Goal: Contribute content: Contribute content

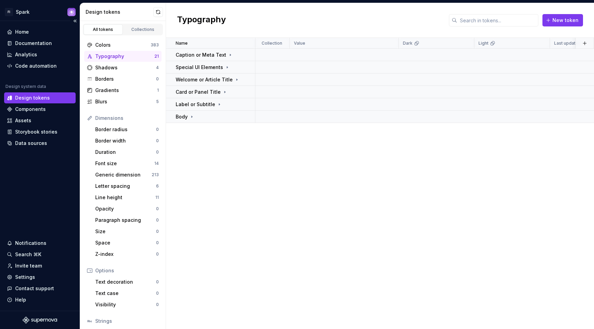
scroll to position [5, 0]
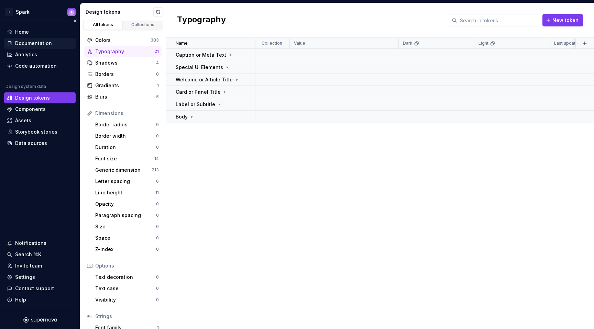
click at [47, 44] on div "Documentation" at bounding box center [33, 43] width 37 height 7
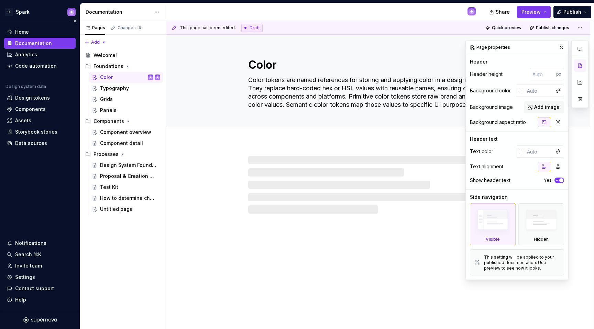
type textarea "*"
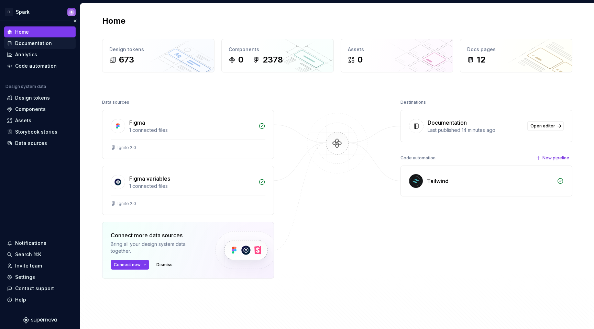
click at [54, 43] on div "Documentation" at bounding box center [40, 43] width 66 height 7
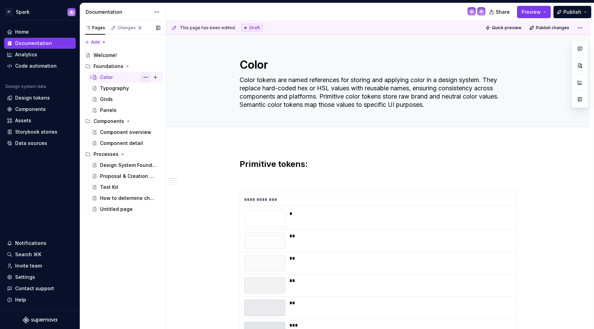
click at [148, 78] on button "Page tree" at bounding box center [146, 78] width 10 height 10
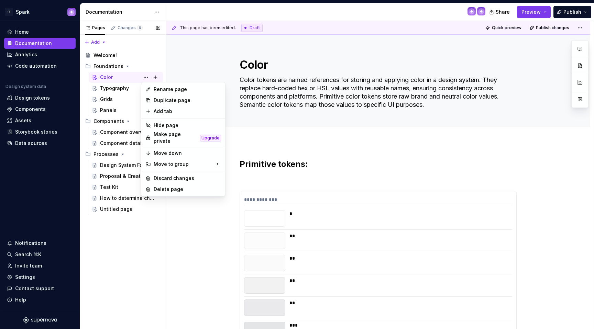
click at [157, 79] on div "Pages Changes 6 Add Accessibility guide for tree Page tree. Navigate the tree w…" at bounding box center [123, 175] width 86 height 309
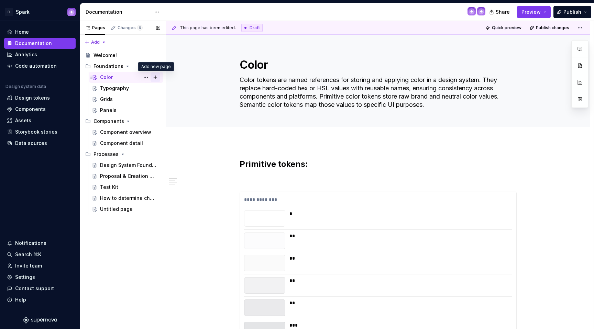
click at [153, 79] on button "Page tree" at bounding box center [156, 78] width 10 height 10
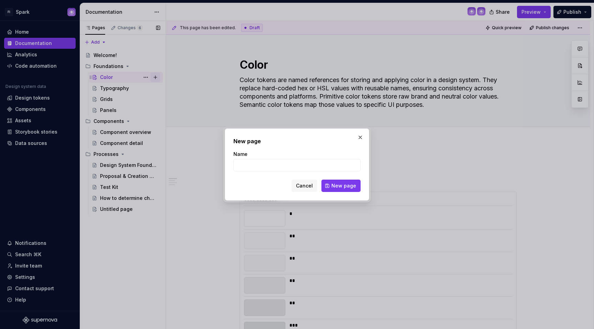
type textarea "*"
type input "Semantic color"
click button "New page" at bounding box center [340, 186] width 39 height 12
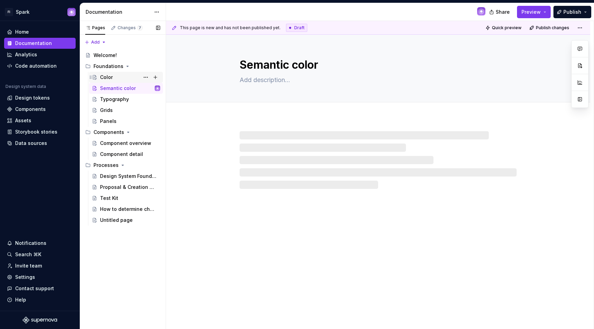
click at [131, 77] on div "Color" at bounding box center [130, 78] width 60 height 10
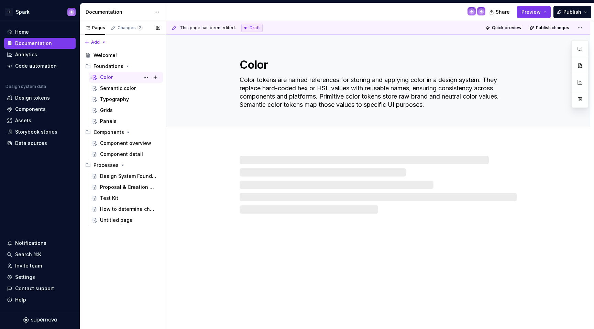
click at [126, 77] on div "Color" at bounding box center [130, 78] width 60 height 10
click at [109, 77] on div "Color" at bounding box center [106, 77] width 13 height 7
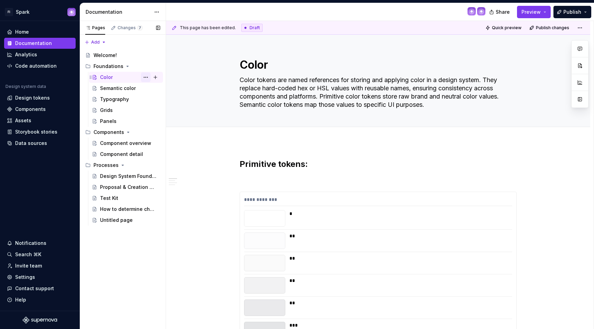
click at [148, 77] on button "Page tree" at bounding box center [146, 78] width 10 height 10
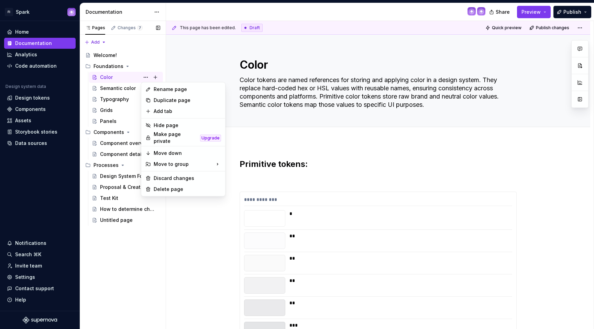
type textarea "*"
click at [162, 92] on div "Rename page" at bounding box center [187, 89] width 67 height 7
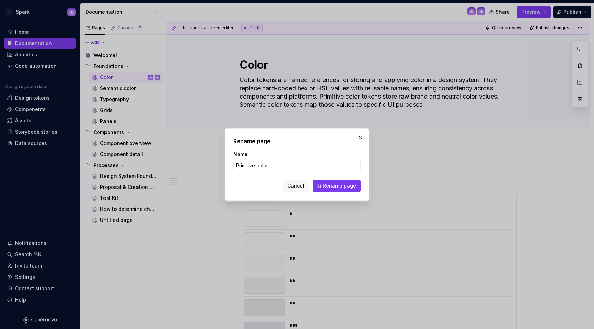
type input "Primitive colors"
click button "Rename page" at bounding box center [337, 186] width 48 height 12
type textarea "*"
type textarea "Primitive colors"
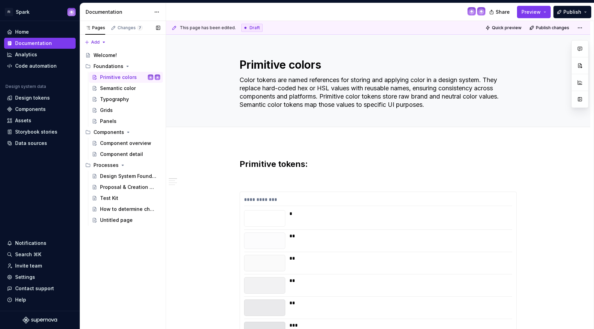
click at [0, 0] on button "Page tree" at bounding box center [0, 0] width 0 height 0
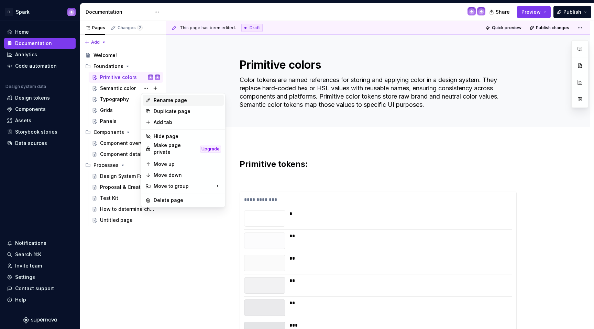
type textarea "*"
click at [157, 103] on div "Rename page" at bounding box center [187, 100] width 67 height 7
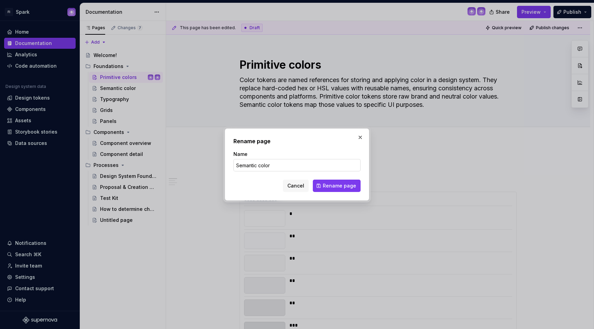
click at [288, 168] on input "Semantic color" at bounding box center [296, 165] width 127 height 12
type input "Semantic colors"
click at [332, 184] on span "Rename page" at bounding box center [339, 186] width 33 height 7
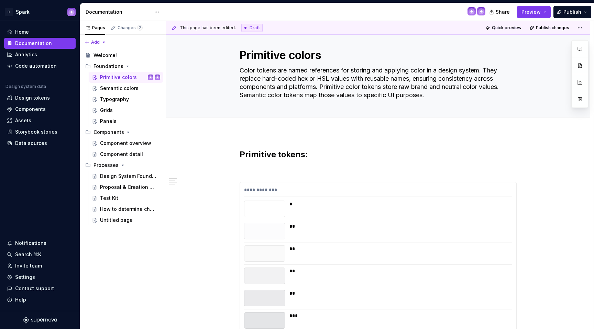
scroll to position [46, 0]
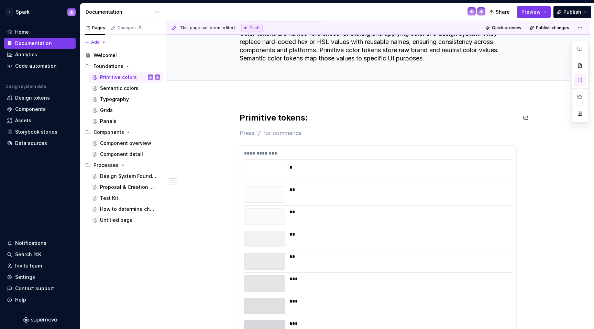
drag, startPoint x: 329, startPoint y: 124, endPoint x: 250, endPoint y: 124, distance: 78.7
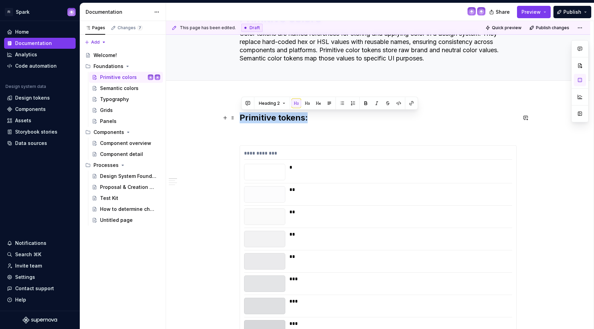
drag, startPoint x: 313, startPoint y: 117, endPoint x: 239, endPoint y: 122, distance: 75.1
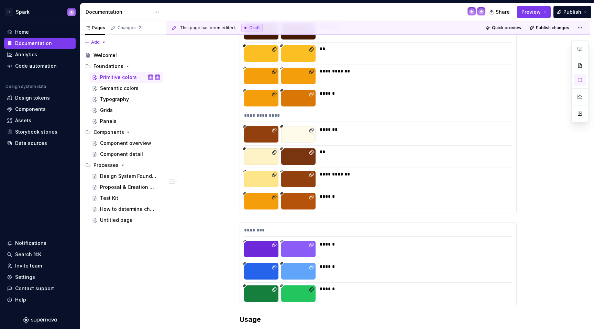
scroll to position [8954, 0]
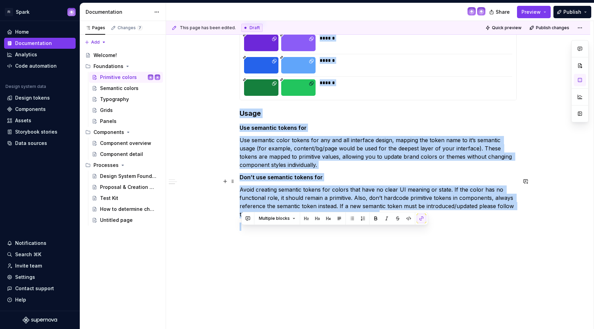
drag, startPoint x: 242, startPoint y: 177, endPoint x: 532, endPoint y: 211, distance: 291.7
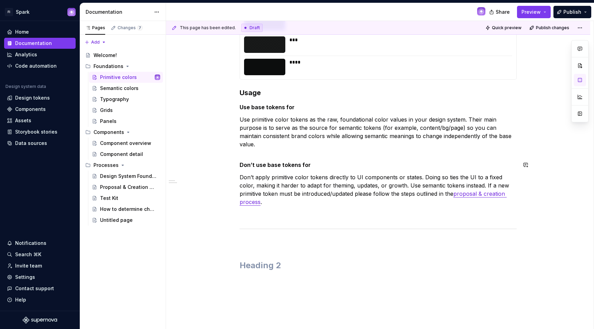
scroll to position [7020, 0]
click at [113, 88] on div "Semantic colors" at bounding box center [119, 88] width 38 height 7
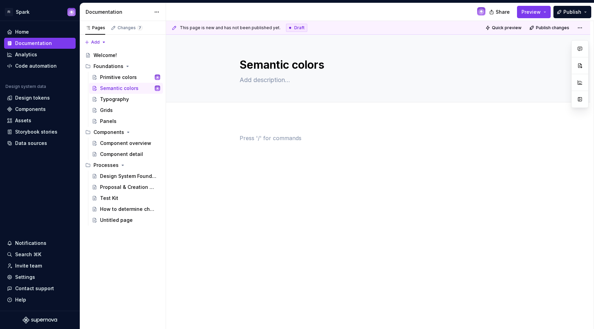
click at [278, 146] on div at bounding box center [378, 147] width 277 height 26
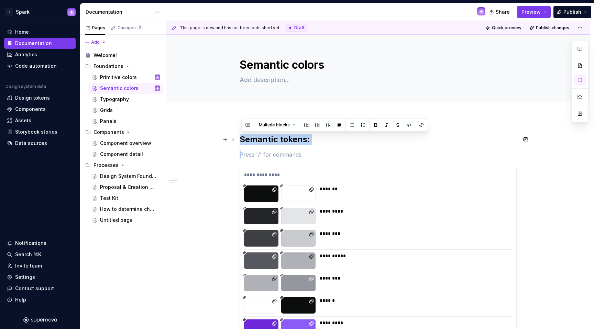
drag, startPoint x: 263, startPoint y: 153, endPoint x: 239, endPoint y: 137, distance: 29.3
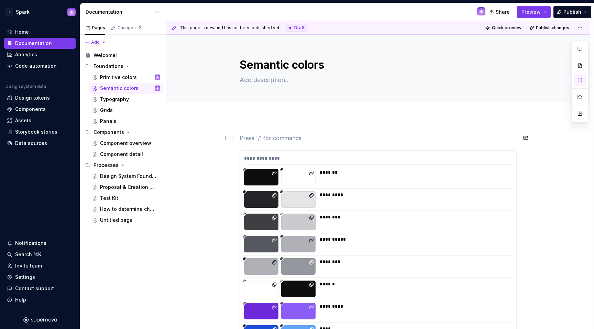
click at [243, 140] on p at bounding box center [378, 138] width 277 height 8
click at [129, 79] on div "Primitive colors" at bounding box center [118, 77] width 37 height 7
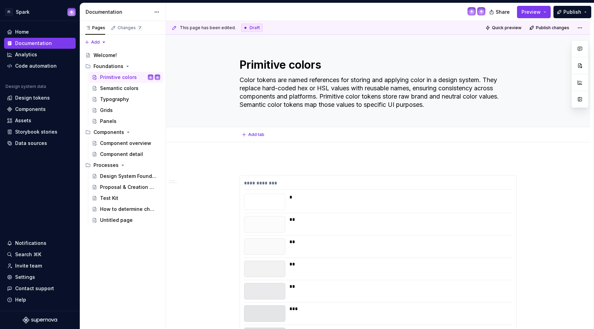
click at [251, 141] on div "Add tab" at bounding box center [378, 134] width 424 height 15
click at [247, 155] on div "**********" at bounding box center [380, 175] width 428 height 309
click at [246, 159] on p at bounding box center [378, 163] width 277 height 8
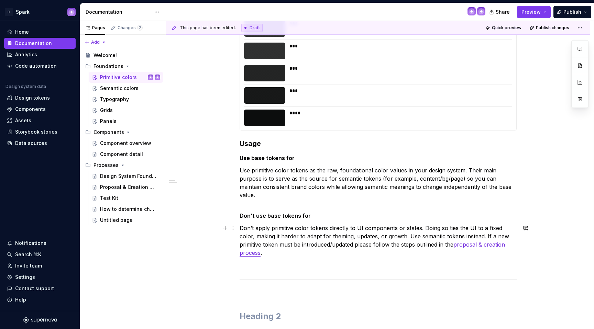
scroll to position [7060, 0]
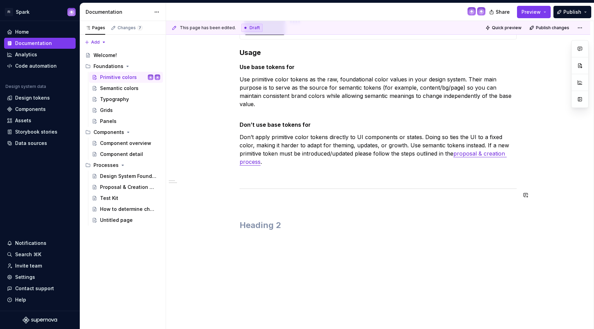
click at [282, 220] on h2 at bounding box center [378, 225] width 277 height 11
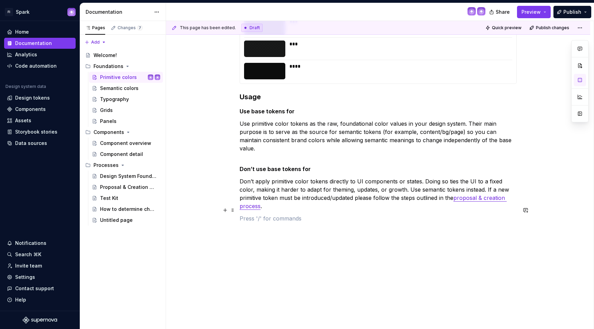
scroll to position [7008, 0]
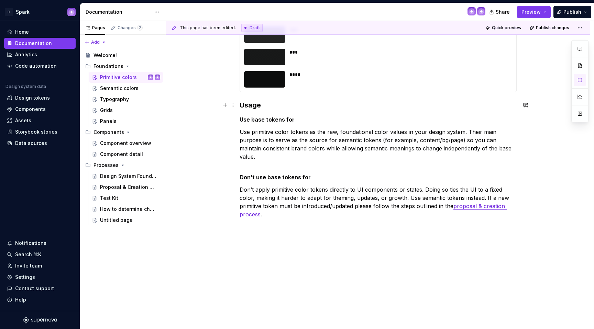
click at [241, 103] on h3 "Usage" at bounding box center [378, 105] width 277 height 10
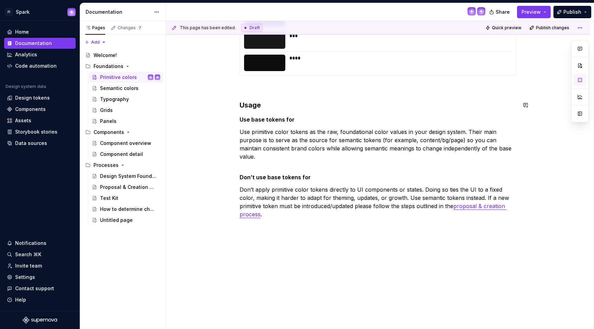
click at [245, 86] on p at bounding box center [378, 88] width 277 height 8
click at [230, 89] on button "button" at bounding box center [225, 88] width 10 height 10
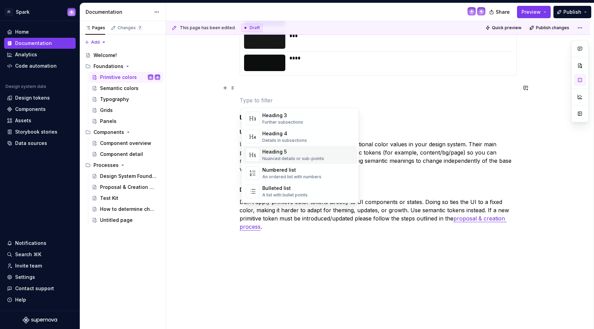
scroll to position [183, 0]
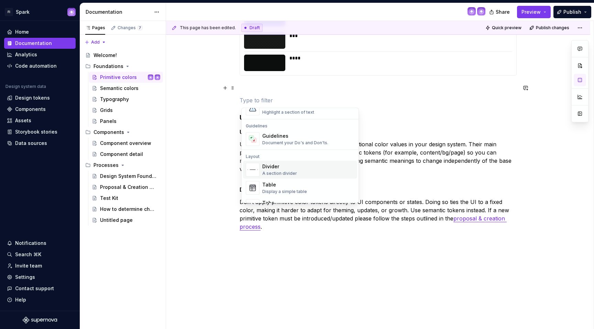
click at [276, 168] on div "Divider" at bounding box center [279, 167] width 35 height 7
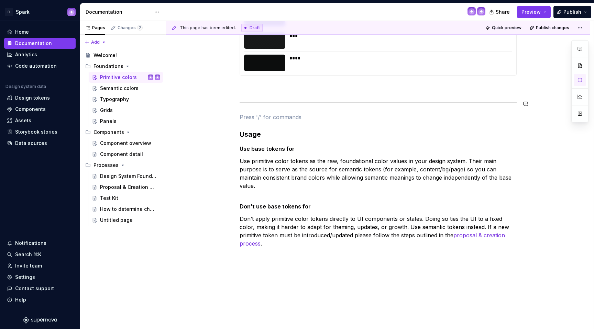
click at [247, 91] on p at bounding box center [378, 88] width 277 height 8
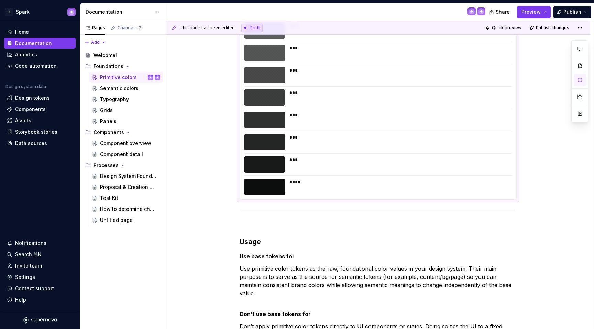
scroll to position [7037, 0]
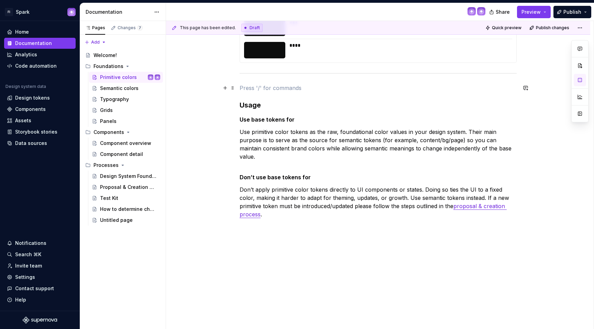
click at [250, 87] on p at bounding box center [378, 88] width 277 height 8
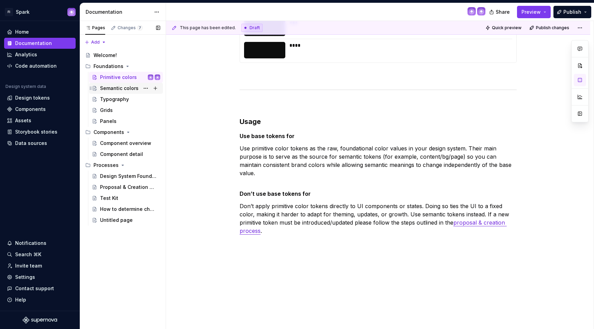
click at [121, 90] on div "Semantic colors" at bounding box center [119, 88] width 38 height 7
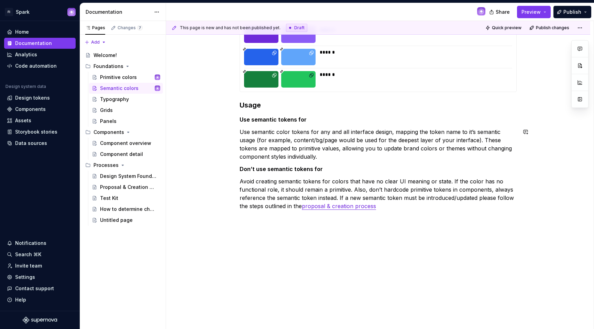
scroll to position [1798, 0]
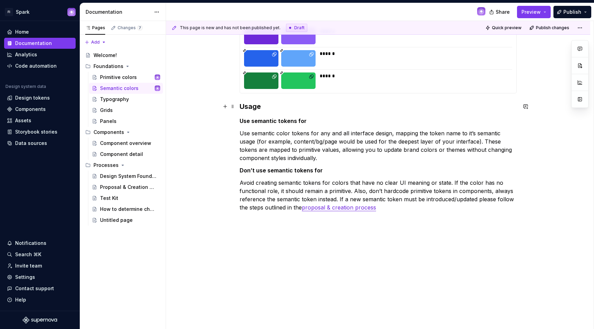
click at [243, 107] on h3 "Usage" at bounding box center [378, 107] width 277 height 10
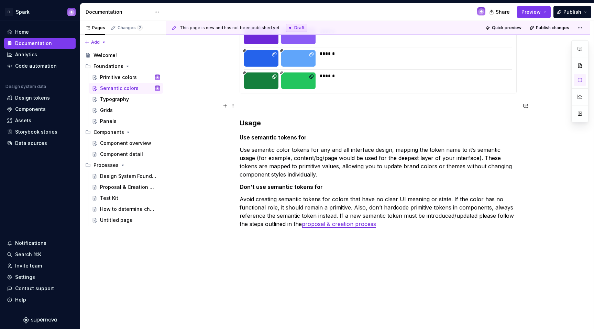
click at [243, 108] on p at bounding box center [378, 106] width 277 height 8
click at [227, 106] on button "button" at bounding box center [225, 106] width 10 height 10
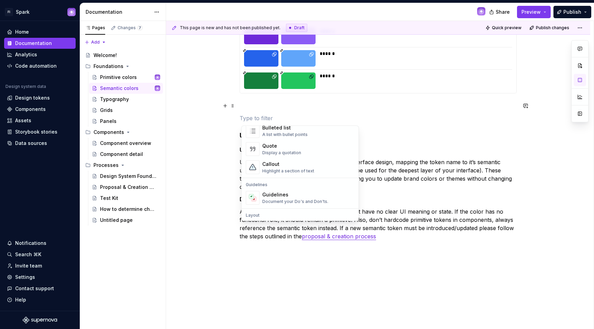
scroll to position [239, 0]
click at [277, 134] on div "A section divider" at bounding box center [279, 135] width 35 height 5
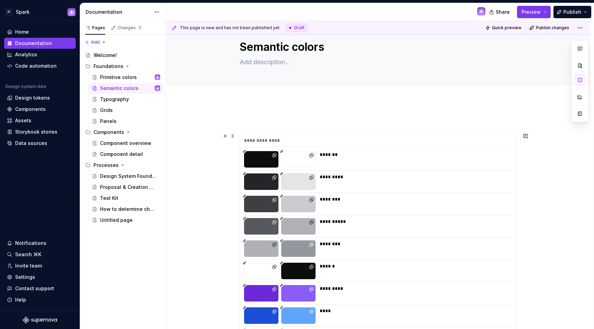
scroll to position [0, 0]
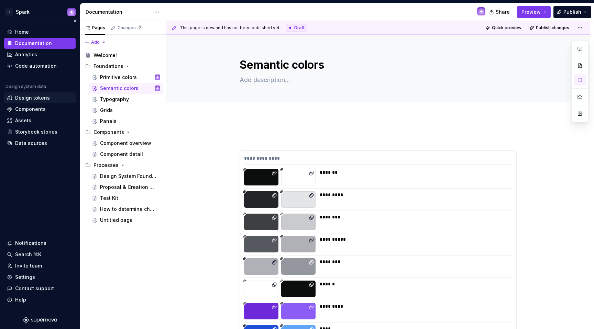
click at [46, 95] on div "Design tokens" at bounding box center [32, 98] width 35 height 7
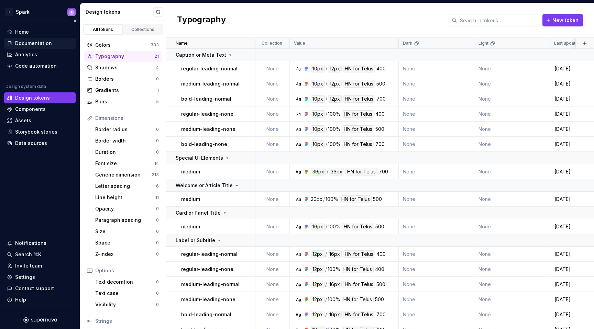
click at [39, 44] on div "Documentation" at bounding box center [33, 43] width 37 height 7
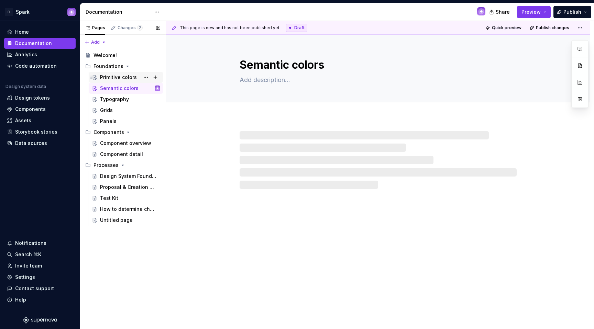
click at [118, 75] on div "Primitive colors" at bounding box center [118, 77] width 37 height 7
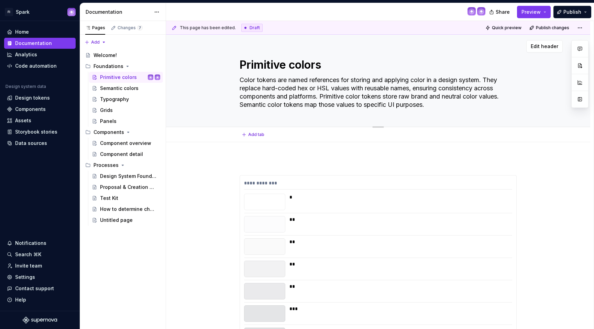
drag, startPoint x: 433, startPoint y: 106, endPoint x: 378, endPoint y: 111, distance: 54.9
click at [373, 110] on textarea "Color tokens are named references for storing and applying color in a design sy…" at bounding box center [376, 93] width 277 height 36
click at [410, 111] on div "Primitive colors Color tokens are named references for storing and applying col…" at bounding box center [378, 81] width 277 height 92
click at [433, 107] on textarea "Color tokens are named references for storing and applying color in a design sy…" at bounding box center [376, 93] width 277 height 36
click at [123, 88] on div "Semantic colors" at bounding box center [119, 88] width 38 height 7
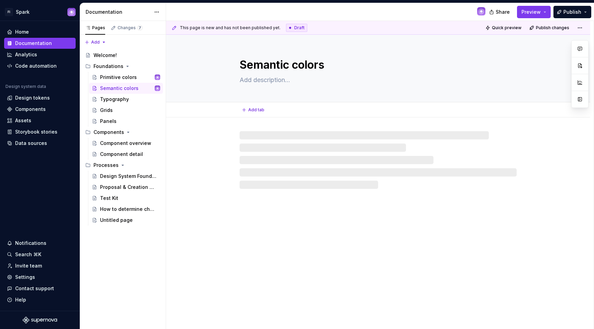
click at [277, 83] on textarea at bounding box center [376, 80] width 277 height 11
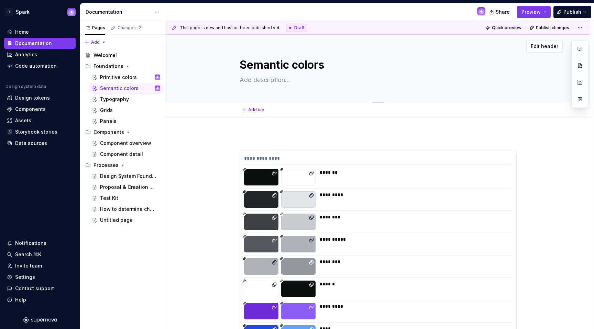
paste textarea "Color tokens are named references for storing and applying color in a design sy…"
type textarea "*"
type textarea "Color tokens are named references for storing and applying color in a design sy…"
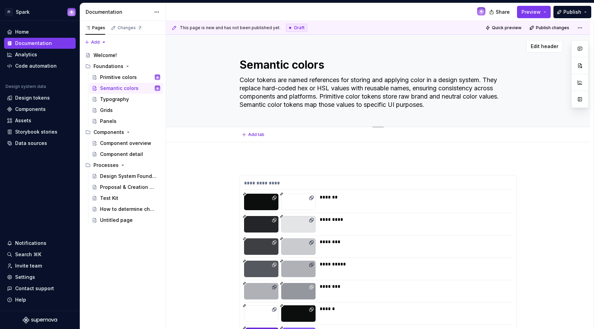
drag, startPoint x: 324, startPoint y: 97, endPoint x: 508, endPoint y: 96, distance: 183.6
click at [508, 96] on textarea "Color tokens are named references for storing and applying color in a design sy…" at bounding box center [376, 93] width 277 height 36
type textarea "*"
type textarea "Color tokens are named references for storing and applying color in a design sy…"
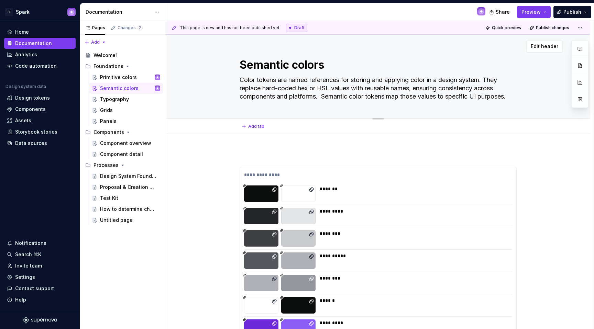
type textarea "*"
type textarea "Color tokens are named references for storing and applying color in a design sy…"
type textarea "*"
type textarea "Color tokens are named references for storing and applying color in a design sy…"
click at [108, 76] on div "Primitive colors" at bounding box center [118, 77] width 37 height 7
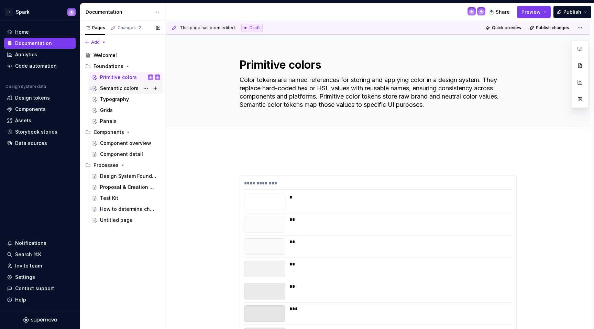
click at [126, 88] on div "Semantic colors" at bounding box center [119, 88] width 38 height 7
click at [121, 102] on div "Typography" at bounding box center [114, 99] width 29 height 7
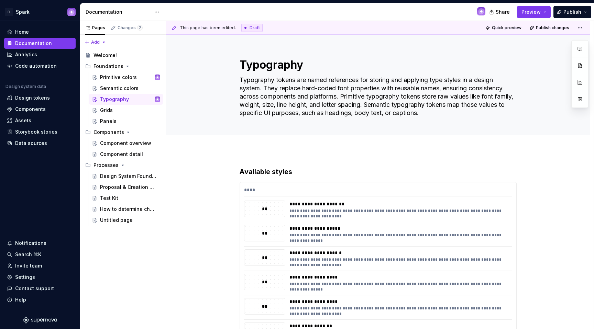
scroll to position [68, 0]
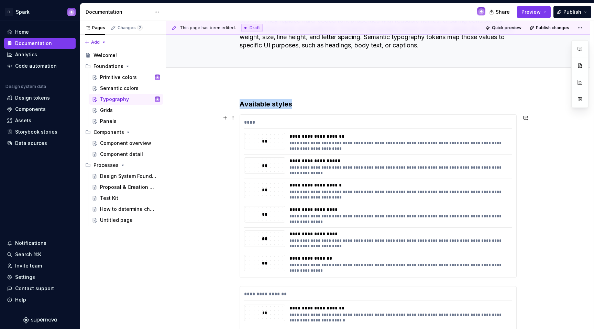
click at [403, 146] on div "**********" at bounding box center [398, 146] width 219 height 11
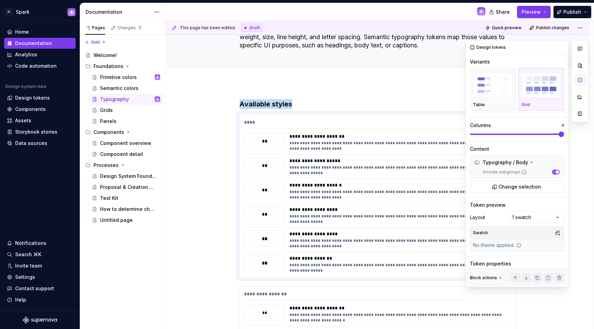
click at [580, 78] on button "button" at bounding box center [580, 80] width 12 height 12
click at [494, 90] on img "button" at bounding box center [493, 85] width 40 height 25
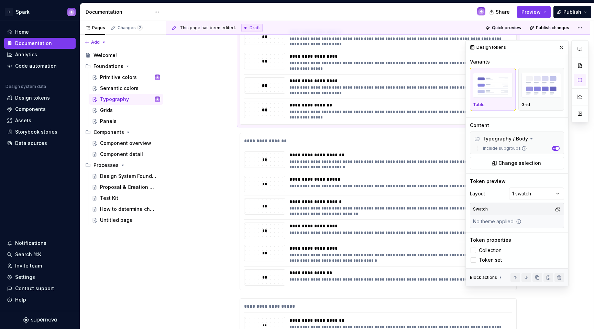
scroll to position [267, 0]
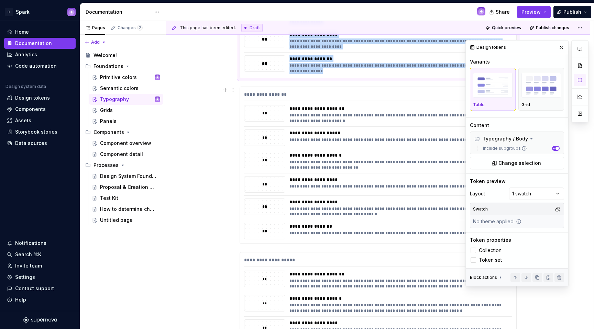
click at [390, 189] on div "**********" at bounding box center [398, 184] width 219 height 16
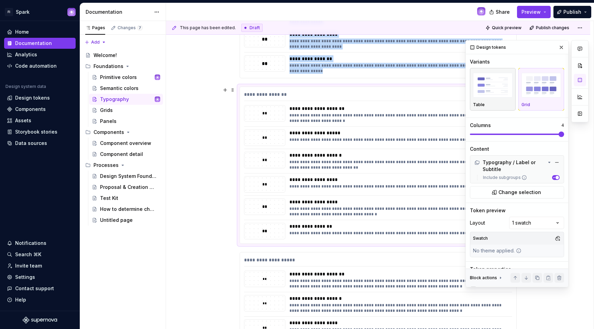
click at [496, 99] on div "Table" at bounding box center [493, 89] width 40 height 36
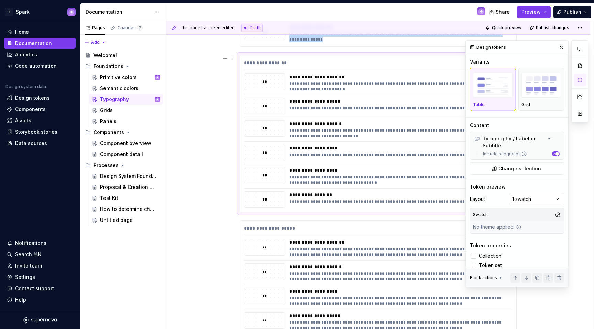
scroll to position [330, 0]
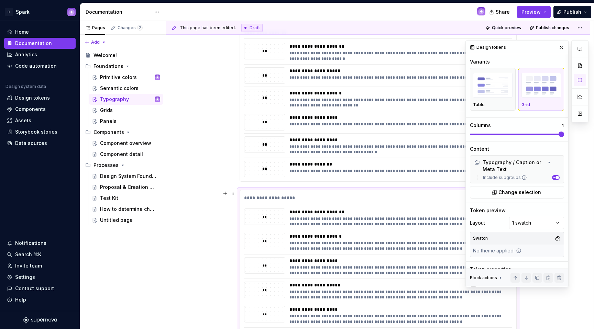
click at [386, 205] on div "**********" at bounding box center [378, 271] width 276 height 163
click at [482, 102] on p "Table" at bounding box center [479, 104] width 12 height 5
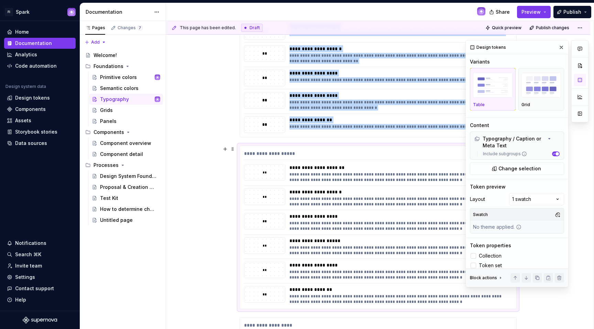
scroll to position [576, 0]
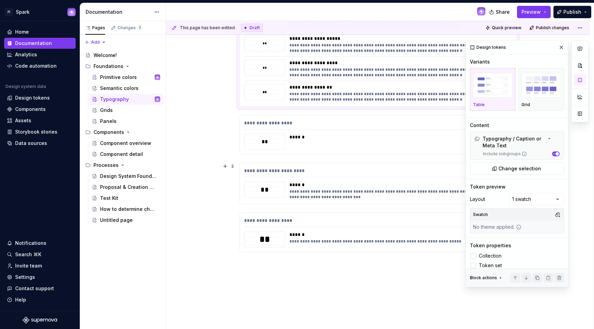
click at [368, 180] on div "**********" at bounding box center [378, 183] width 276 height 41
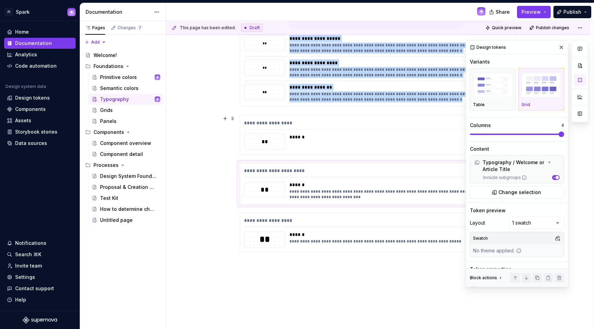
click at [379, 146] on div "******" at bounding box center [398, 142] width 219 height 16
click at [488, 94] on img "button" at bounding box center [493, 85] width 40 height 25
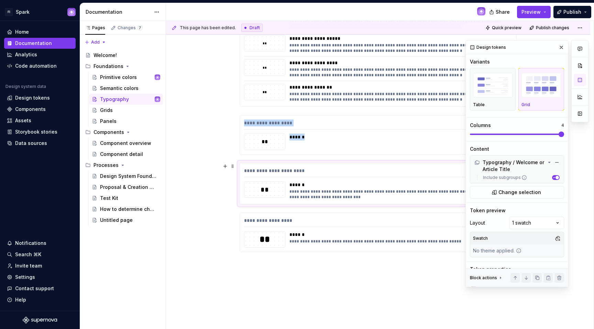
drag, startPoint x: 369, startPoint y: 185, endPoint x: 474, endPoint y: 112, distance: 128.0
click at [369, 185] on div "******" at bounding box center [398, 184] width 219 height 7
click at [498, 89] on img "button" at bounding box center [493, 85] width 40 height 25
click at [381, 231] on div "**********" at bounding box center [378, 232] width 276 height 39
click at [493, 100] on div "Table" at bounding box center [493, 89] width 40 height 36
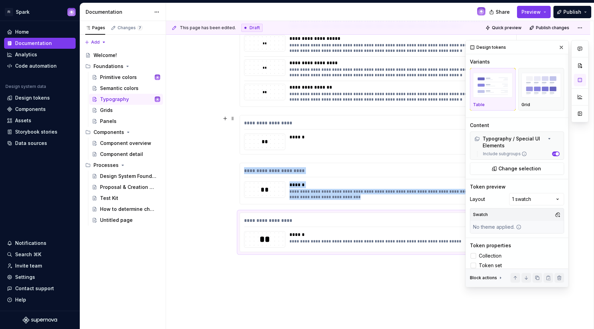
click at [503, 27] on span "Quick preview" at bounding box center [507, 27] width 30 height 5
click at [565, 46] on button "button" at bounding box center [562, 48] width 10 height 10
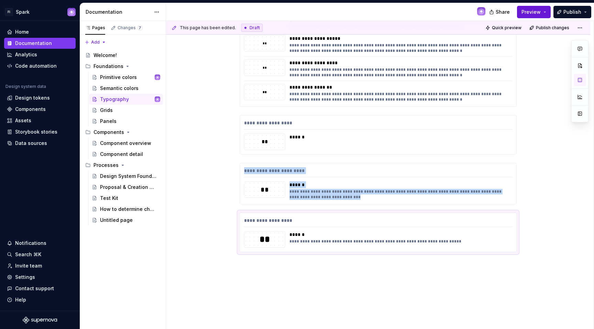
click at [525, 13] on span "Preview" at bounding box center [530, 12] width 19 height 7
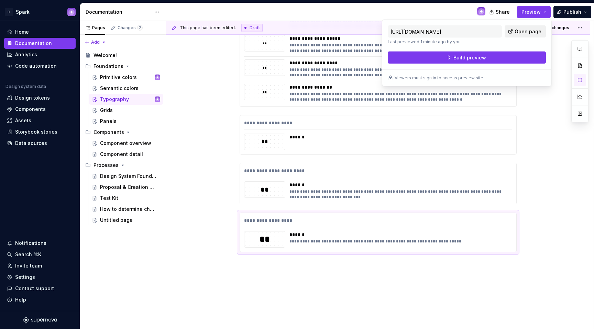
click at [530, 31] on span "Open page" at bounding box center [528, 31] width 27 height 7
type textarea "*"
click at [258, 167] on div "**********" at bounding box center [378, 172] width 268 height 10
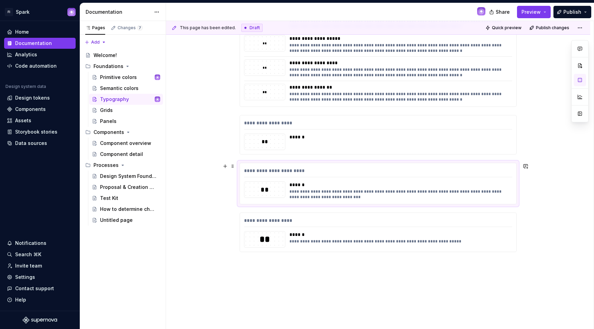
click at [259, 169] on div "**********" at bounding box center [378, 172] width 268 height 10
click at [259, 168] on div "**********" at bounding box center [378, 172] width 268 height 10
click at [258, 171] on div "**********" at bounding box center [378, 172] width 268 height 10
click at [258, 170] on div "**********" at bounding box center [378, 172] width 268 height 10
click at [244, 169] on div "**********" at bounding box center [378, 183] width 276 height 41
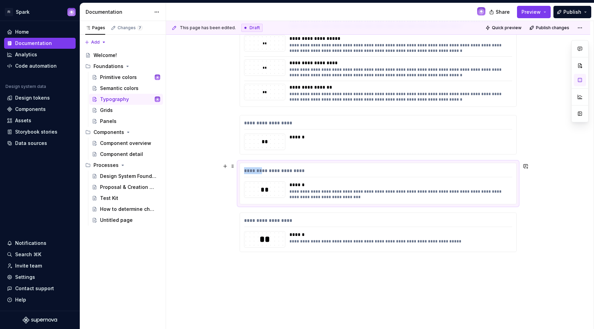
click at [244, 169] on div "**********" at bounding box center [378, 183] width 276 height 41
click at [235, 166] on span at bounding box center [232, 167] width 5 height 10
click at [266, 166] on div "**********" at bounding box center [378, 183] width 276 height 41
click at [276, 174] on div "**********" at bounding box center [378, 172] width 268 height 10
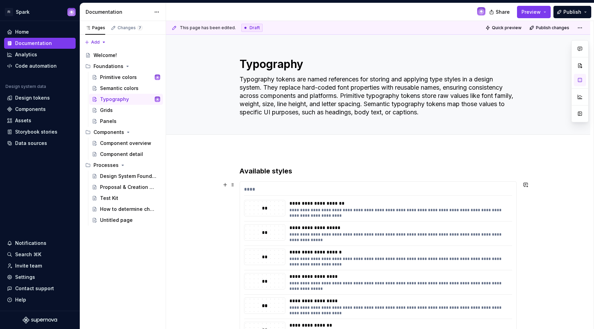
scroll to position [0, 0]
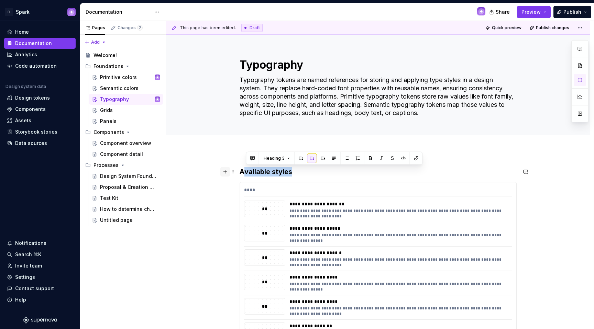
drag, startPoint x: 299, startPoint y: 171, endPoint x: 229, endPoint y: 172, distance: 70.8
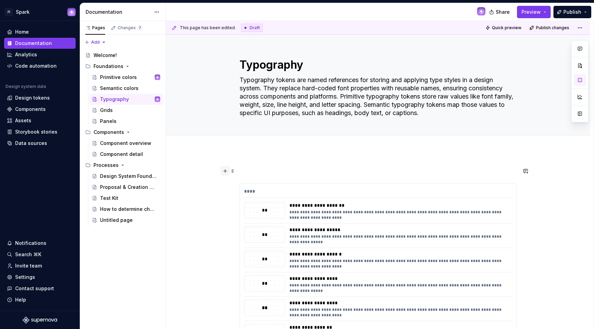
click at [225, 174] on button "button" at bounding box center [225, 171] width 10 height 10
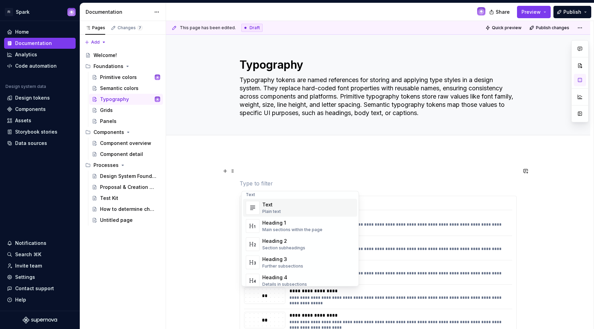
scroll to position [4, 0]
click at [288, 243] on div "Heading 2" at bounding box center [283, 240] width 43 height 7
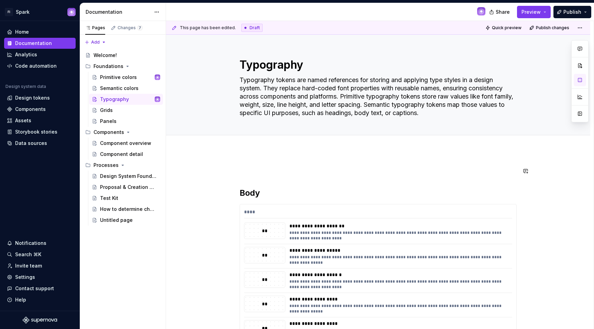
click at [254, 174] on p at bounding box center [378, 171] width 277 height 8
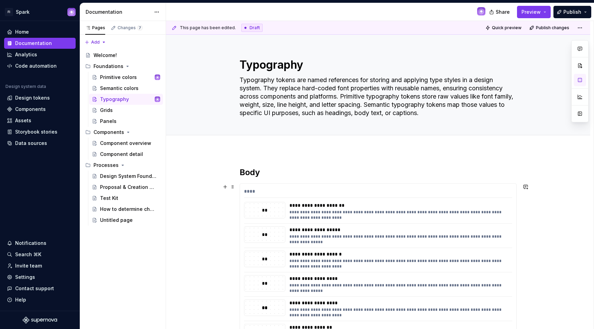
scroll to position [1, 0]
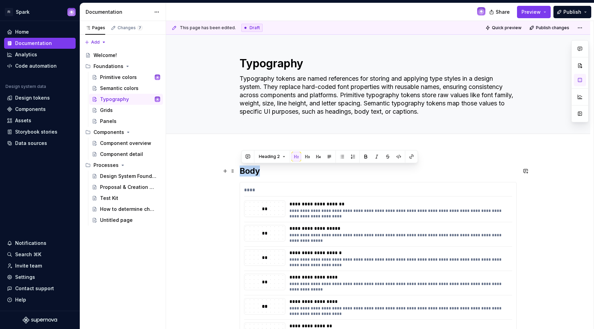
drag, startPoint x: 264, startPoint y: 170, endPoint x: 238, endPoint y: 172, distance: 25.8
copy h2 "Body"
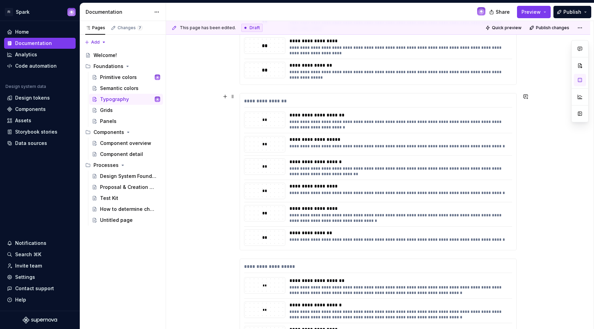
scroll to position [255, 0]
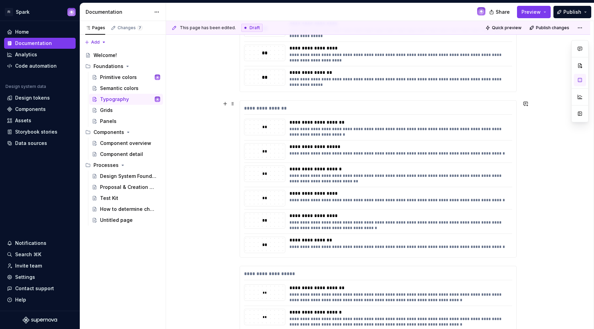
click at [250, 100] on div "**********" at bounding box center [378, 178] width 277 height 157
click at [251, 95] on div "**********" at bounding box center [378, 252] width 277 height 680
click at [244, 97] on div "**********" at bounding box center [378, 252] width 277 height 680
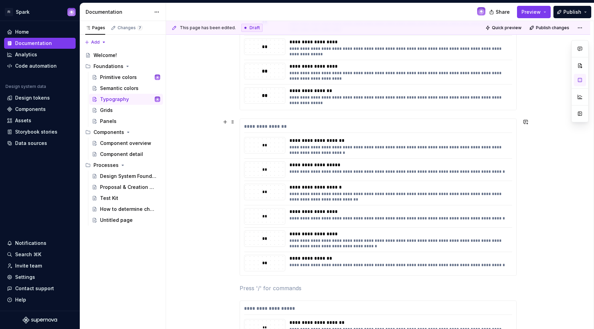
scroll to position [246, 0]
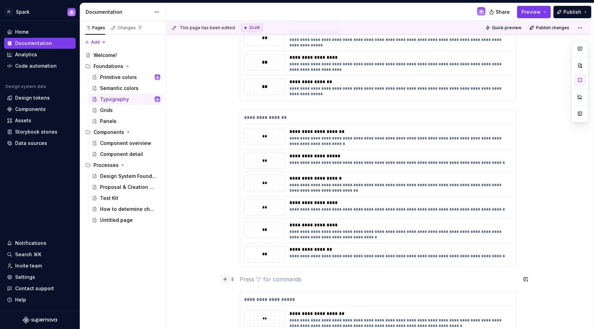
click at [227, 278] on button "button" at bounding box center [225, 280] width 10 height 10
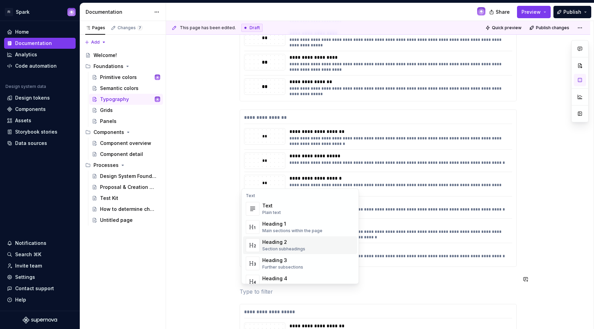
click at [266, 246] on div "Heading 2 Section subheadings" at bounding box center [283, 245] width 43 height 13
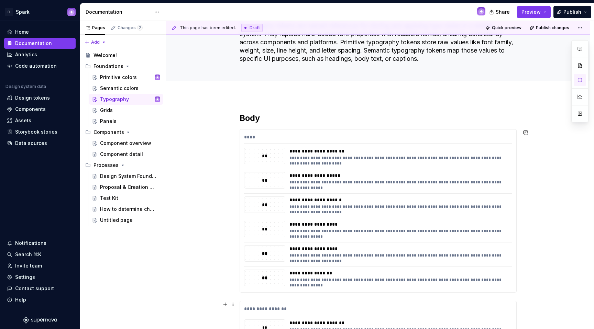
scroll to position [225, 0]
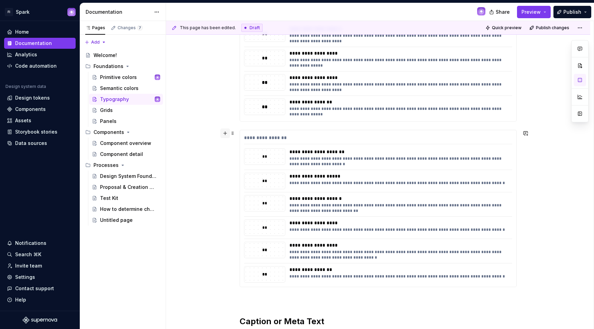
click at [227, 135] on button "button" at bounding box center [225, 134] width 10 height 10
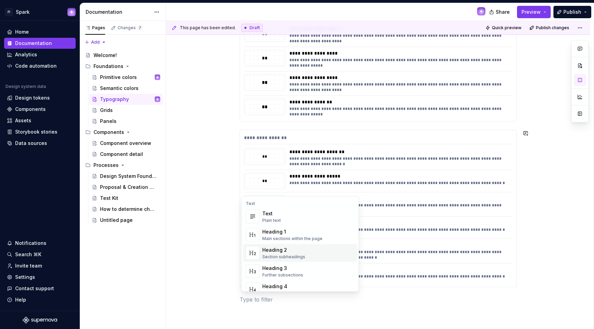
click at [268, 250] on div "Heading 2" at bounding box center [283, 250] width 43 height 7
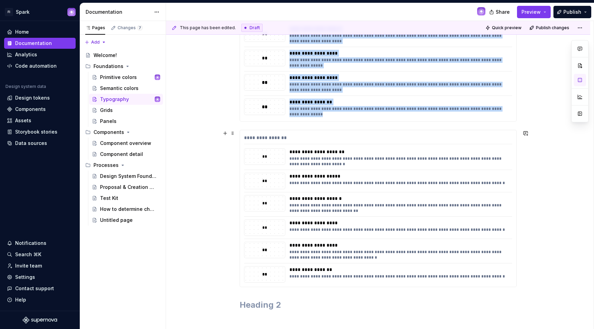
click at [258, 187] on div "**" at bounding box center [264, 181] width 41 height 16
drag, startPoint x: 261, startPoint y: 184, endPoint x: 262, endPoint y: 312, distance: 128.2
click at [266, 318] on div "**********" at bounding box center [378, 310] width 277 height 737
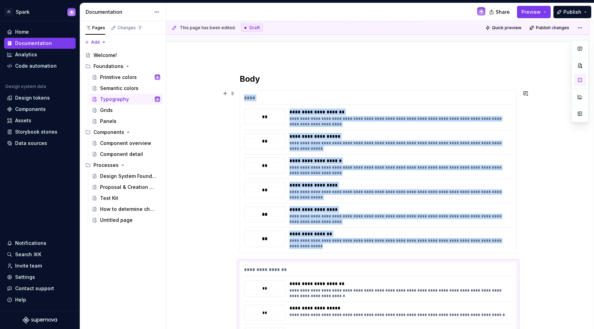
scroll to position [92, 0]
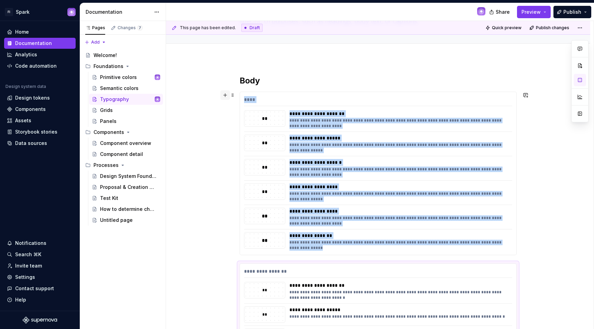
click at [226, 96] on button "button" at bounding box center [225, 95] width 10 height 10
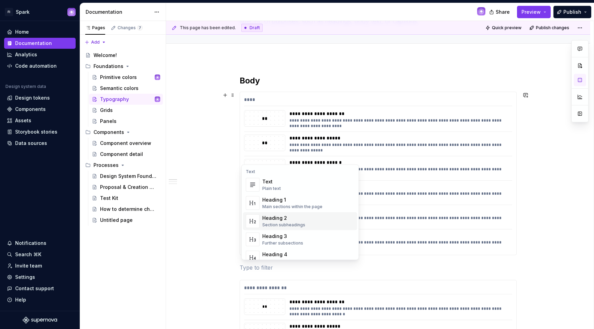
click at [269, 218] on div "Heading 2" at bounding box center [283, 218] width 43 height 7
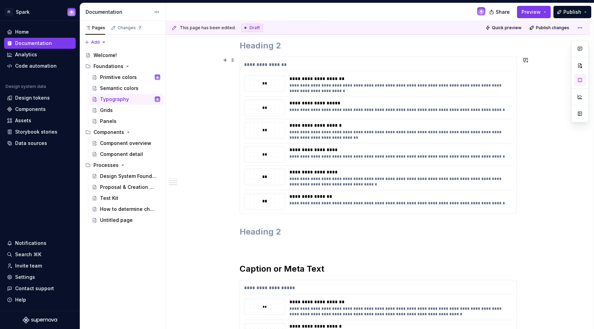
scroll to position [329, 0]
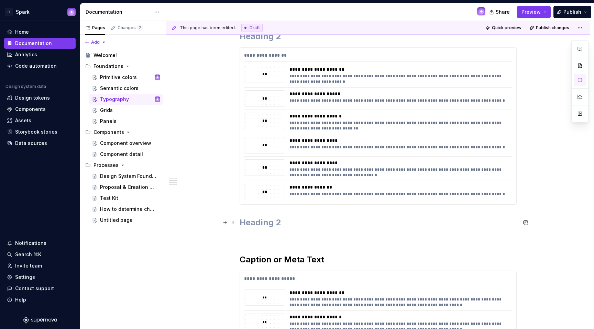
click at [298, 228] on h2 at bounding box center [378, 222] width 277 height 11
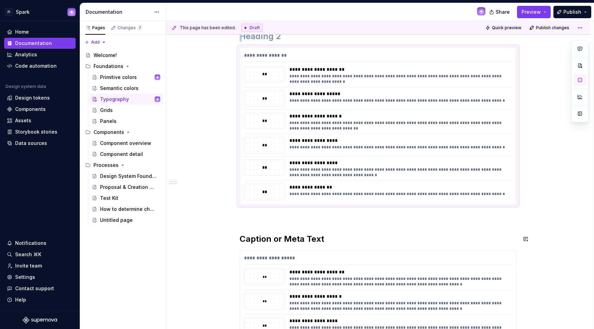
drag, startPoint x: 213, startPoint y: 220, endPoint x: 220, endPoint y: 220, distance: 6.9
click at [214, 220] on div "**********" at bounding box center [380, 175] width 428 height 309
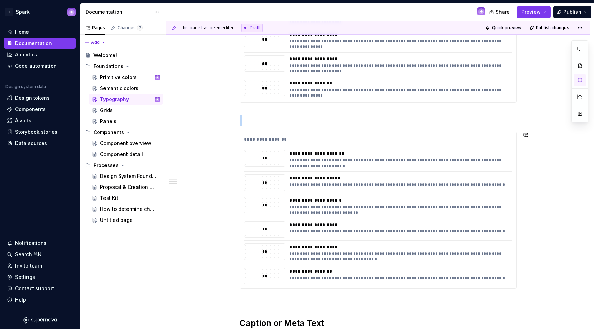
scroll to position [219, 0]
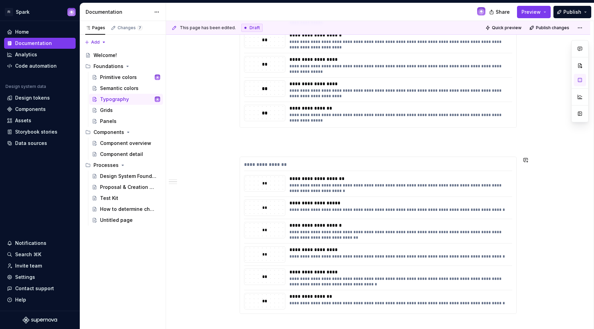
click at [254, 142] on h2 at bounding box center [378, 145] width 277 height 11
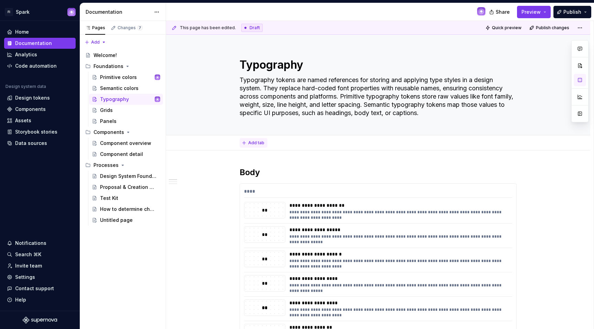
scroll to position [122, 0]
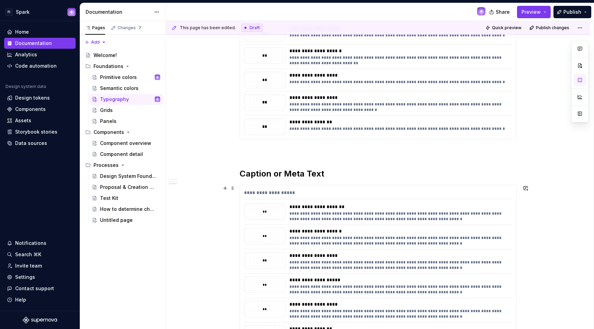
scroll to position [394, 0]
click at [243, 150] on p at bounding box center [378, 151] width 277 height 8
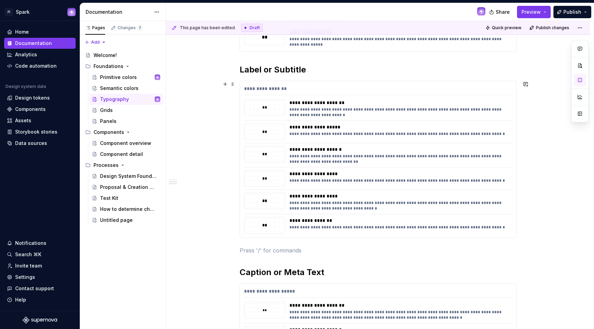
scroll to position [165, 0]
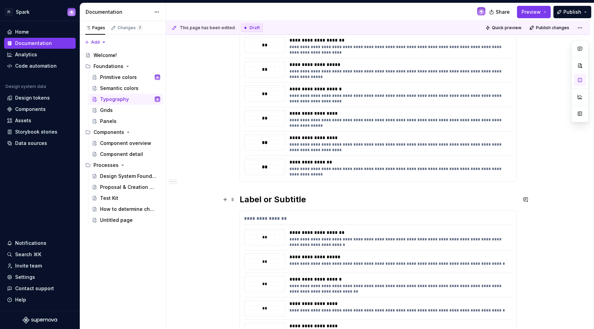
click at [242, 202] on h2 "Label or Subtitle" at bounding box center [378, 199] width 277 height 11
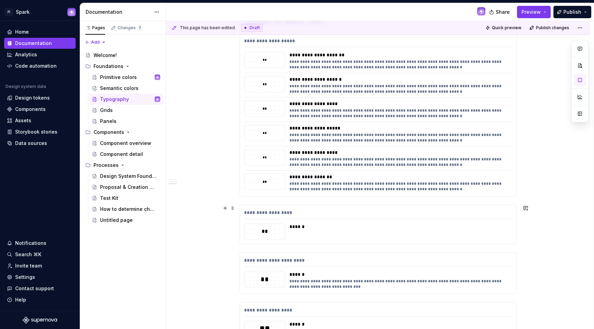
scroll to position [501, 0]
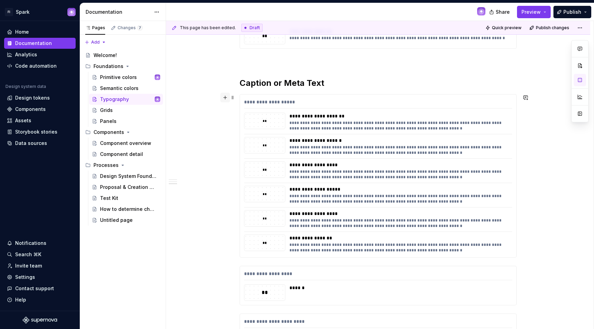
click at [225, 99] on button "button" at bounding box center [225, 98] width 10 height 10
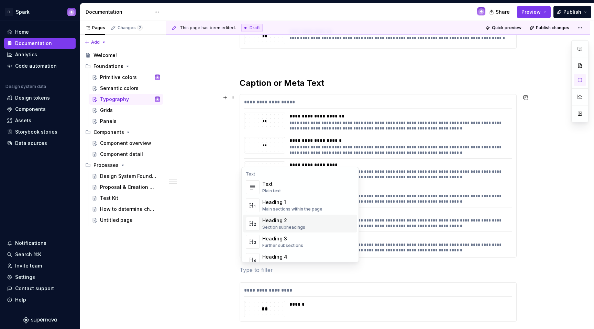
click at [272, 218] on div "Heading 2" at bounding box center [283, 220] width 43 height 7
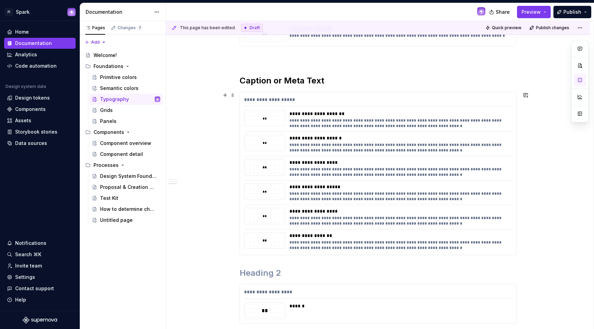
scroll to position [504, 0]
click at [242, 274] on h2 "Card or Panel Title" at bounding box center [378, 272] width 277 height 11
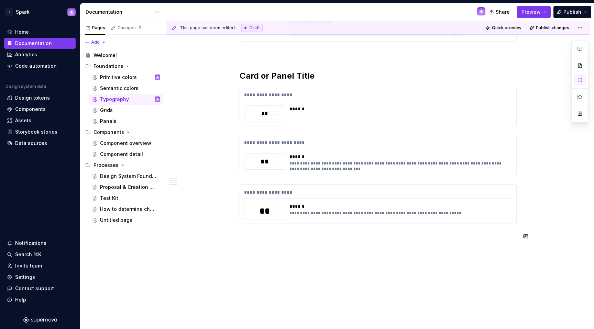
scroll to position [726, 0]
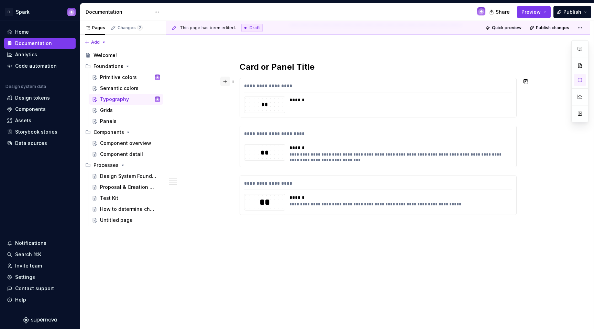
click at [227, 81] on button "button" at bounding box center [225, 82] width 10 height 10
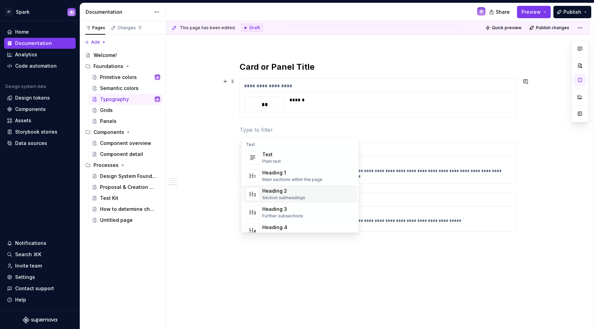
click at [270, 190] on div "Heading 2" at bounding box center [283, 191] width 43 height 7
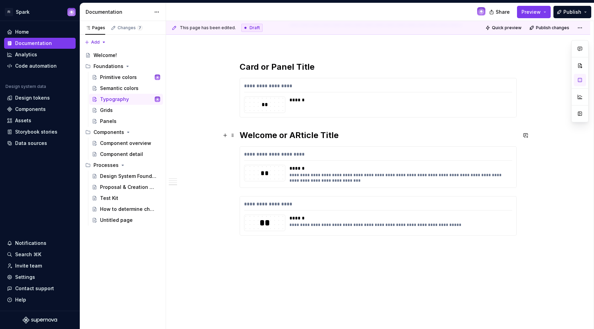
click at [301, 137] on h2 "Welcome or ARticle Title" at bounding box center [378, 135] width 277 height 11
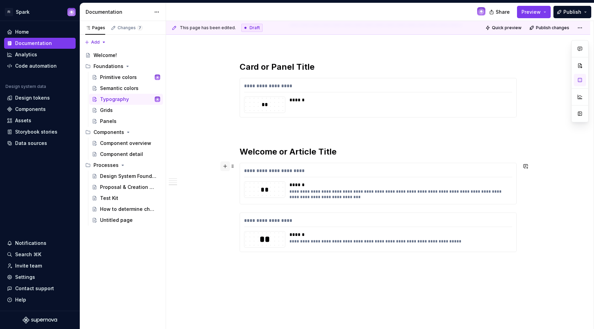
click at [227, 166] on button "button" at bounding box center [225, 167] width 10 height 10
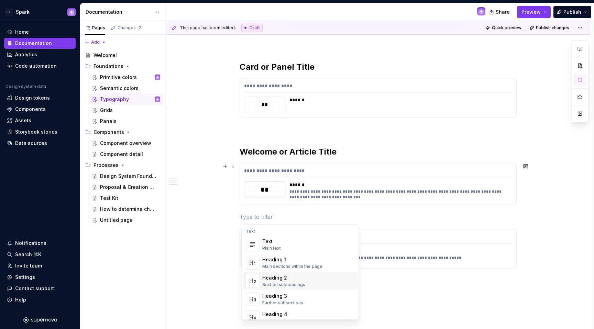
click at [266, 280] on div "Heading 2" at bounding box center [283, 278] width 43 height 7
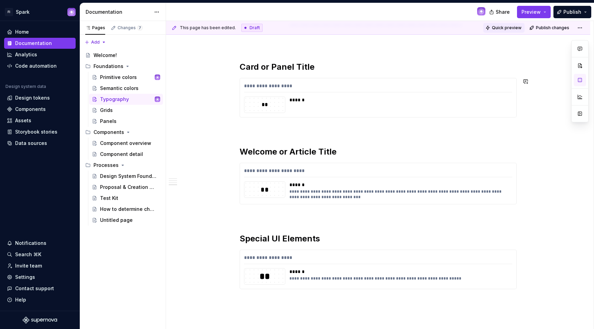
click at [516, 30] on span "Quick preview" at bounding box center [507, 27] width 30 height 5
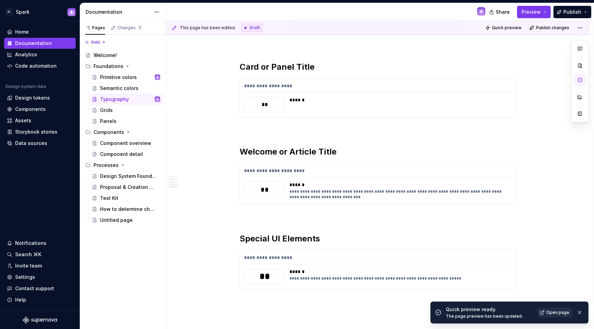
click at [563, 309] on link "Open page" at bounding box center [555, 313] width 35 height 10
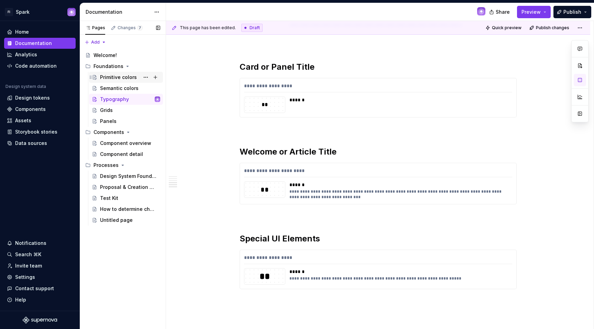
click at [108, 81] on div "Primitive colors" at bounding box center [130, 78] width 60 height 10
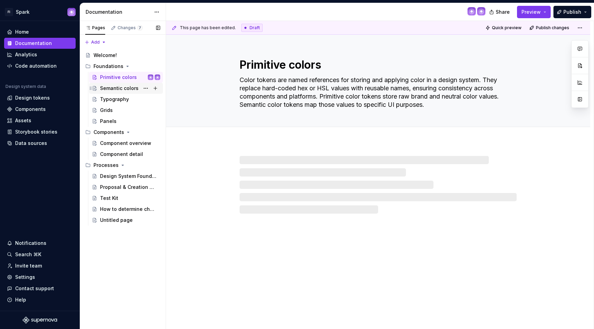
click at [110, 90] on div "Semantic colors" at bounding box center [119, 88] width 38 height 7
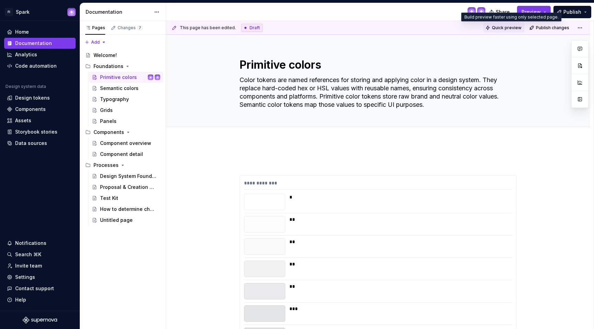
click at [507, 25] on button "Quick preview" at bounding box center [503, 28] width 41 height 10
click at [539, 13] on span "Preview" at bounding box center [530, 12] width 19 height 7
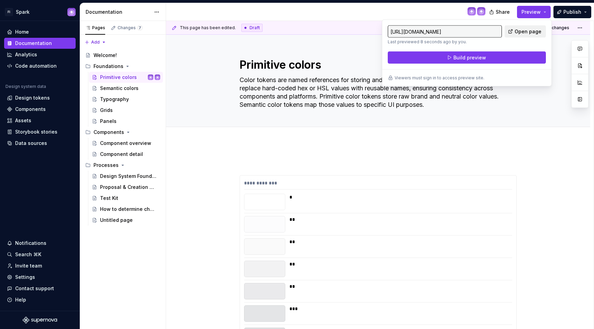
click at [524, 29] on span "Open page" at bounding box center [528, 31] width 27 height 7
click at [135, 90] on div "Semantic colors" at bounding box center [119, 88] width 38 height 7
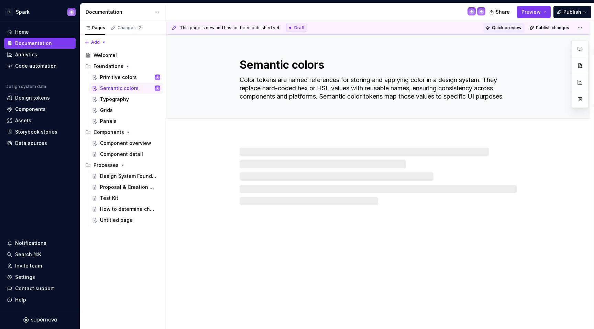
click at [513, 25] on span "Quick preview" at bounding box center [507, 27] width 30 height 5
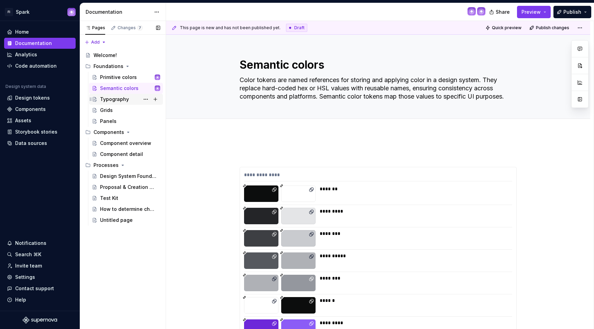
click at [103, 99] on div "Typography" at bounding box center [114, 99] width 29 height 7
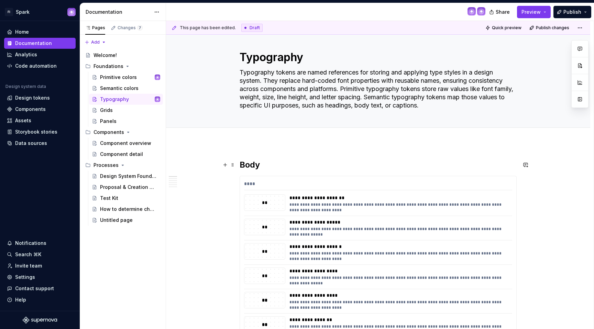
scroll to position [9, 0]
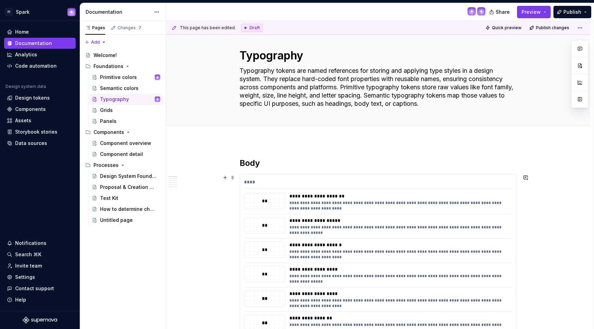
click at [339, 186] on div "****" at bounding box center [378, 184] width 268 height 10
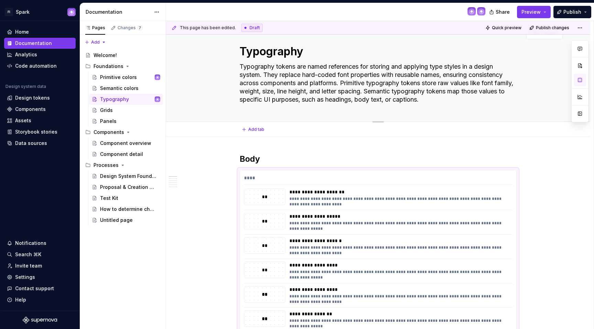
scroll to position [15, 0]
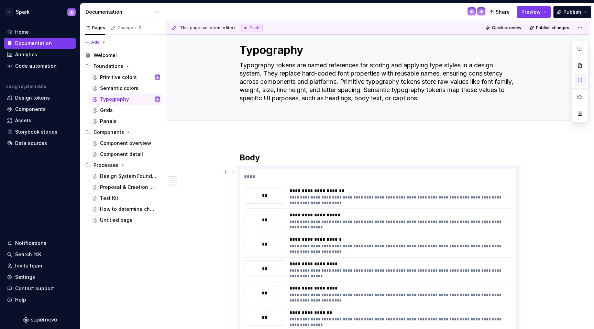
click at [594, 209] on div "**********" at bounding box center [380, 175] width 428 height 309
click at [533, 16] on button "Preview" at bounding box center [534, 12] width 34 height 12
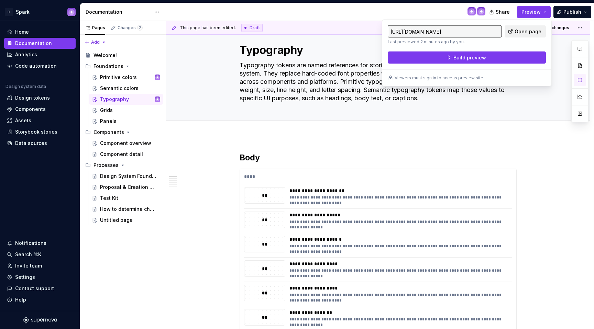
click at [527, 33] on span "Open page" at bounding box center [528, 31] width 27 height 7
click at [251, 179] on div "****" at bounding box center [378, 178] width 268 height 10
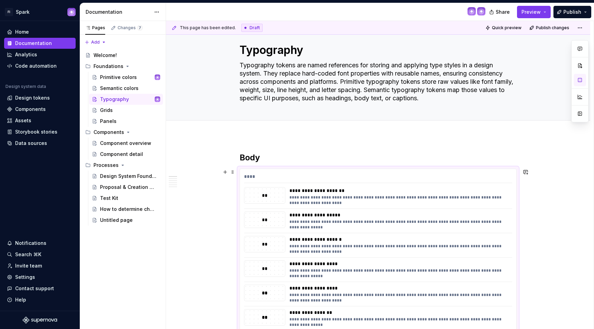
click at [252, 177] on div "****" at bounding box center [378, 178] width 268 height 10
click at [232, 172] on span at bounding box center [232, 172] width 5 height 10
click at [473, 172] on div "**********" at bounding box center [378, 250] width 276 height 163
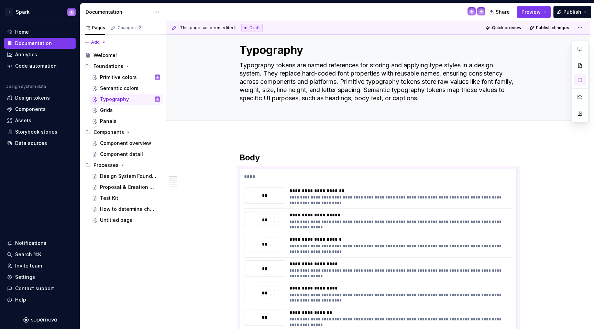
type textarea "*"
